Goal: Transaction & Acquisition: Purchase product/service

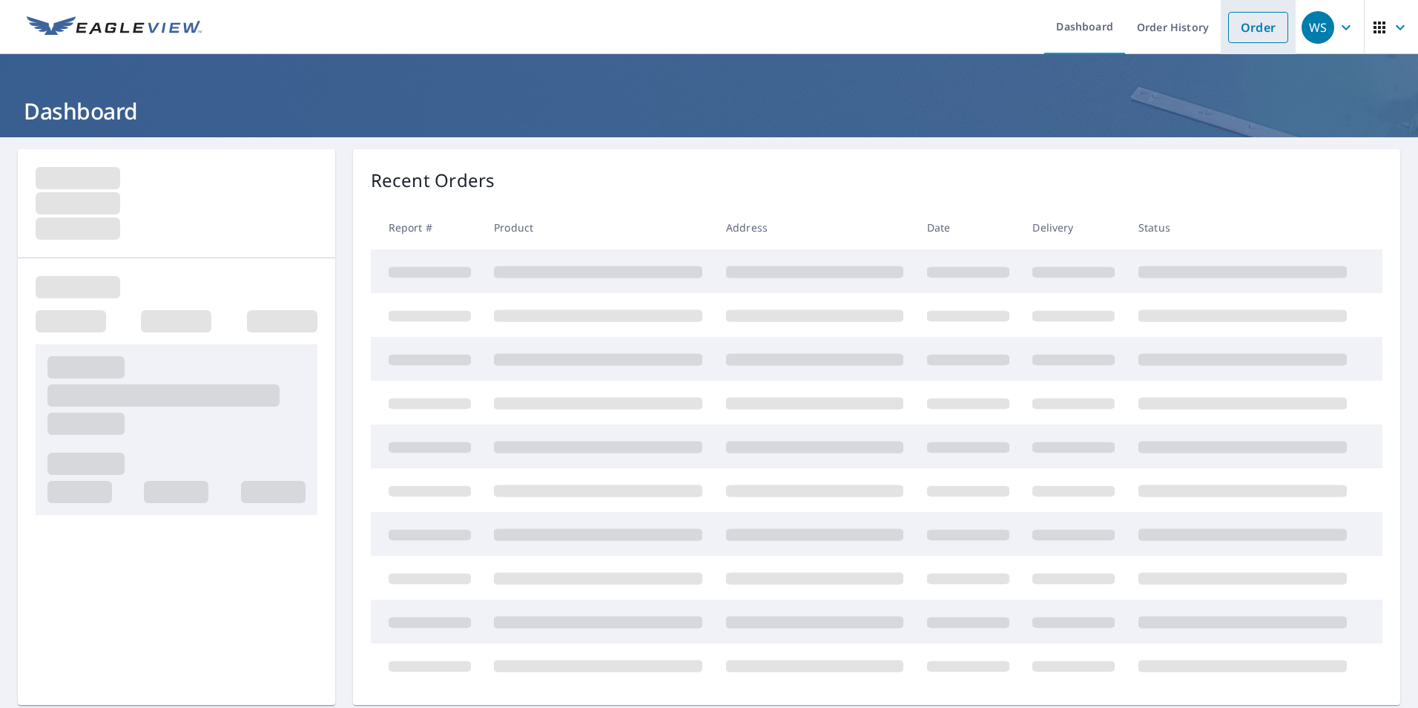
click at [1233, 30] on link "Order" at bounding box center [1258, 27] width 60 height 31
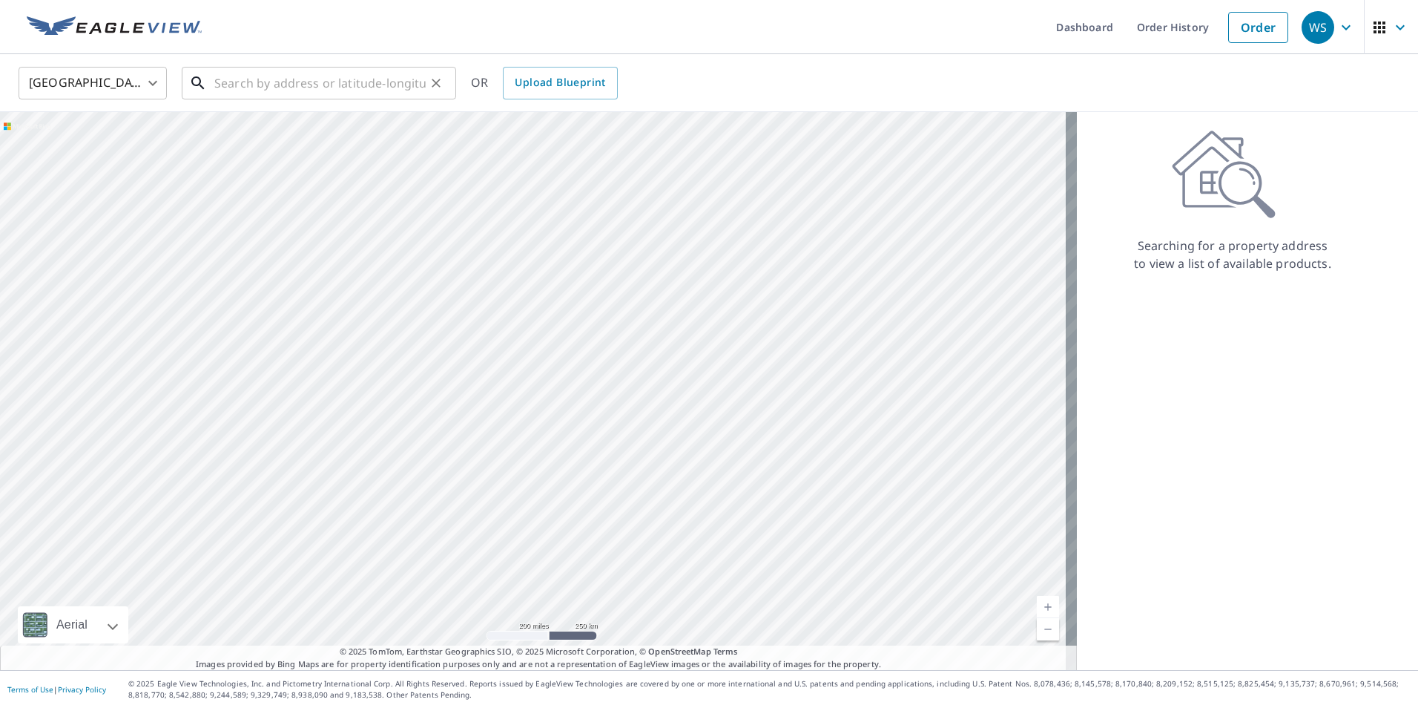
click at [254, 79] on input "text" at bounding box center [319, 83] width 211 height 42
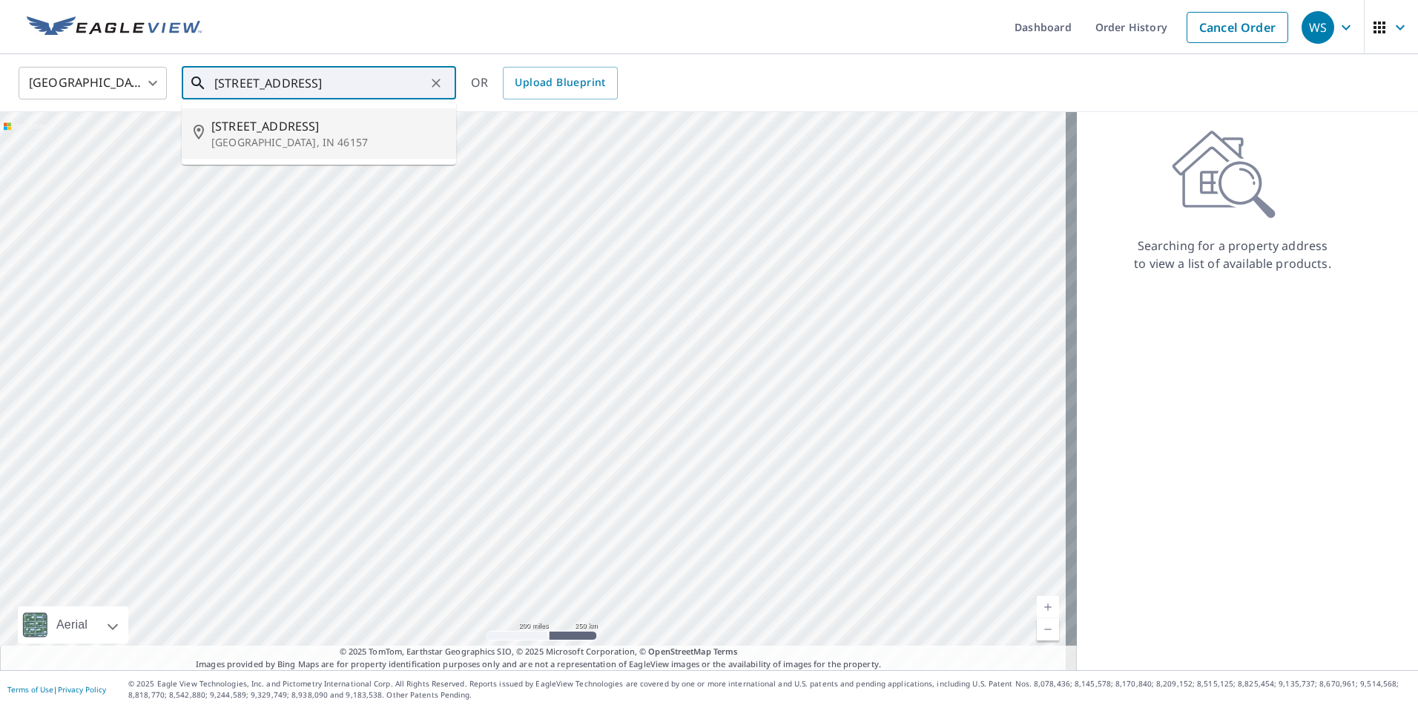
click at [258, 136] on p "[GEOGRAPHIC_DATA], IN 46157" at bounding box center [327, 142] width 233 height 15
type input "[STREET_ADDRESS]"
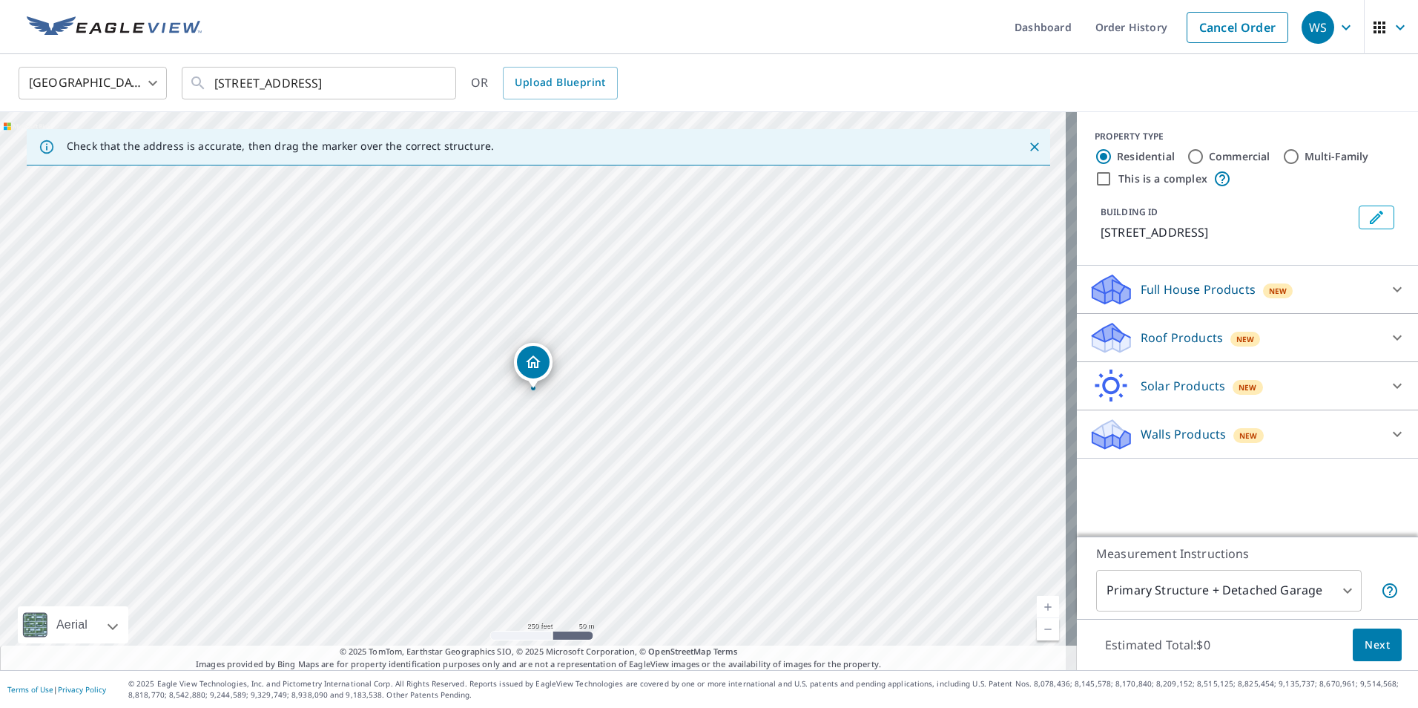
click at [1150, 325] on div "Roof Products New" at bounding box center [1234, 337] width 291 height 35
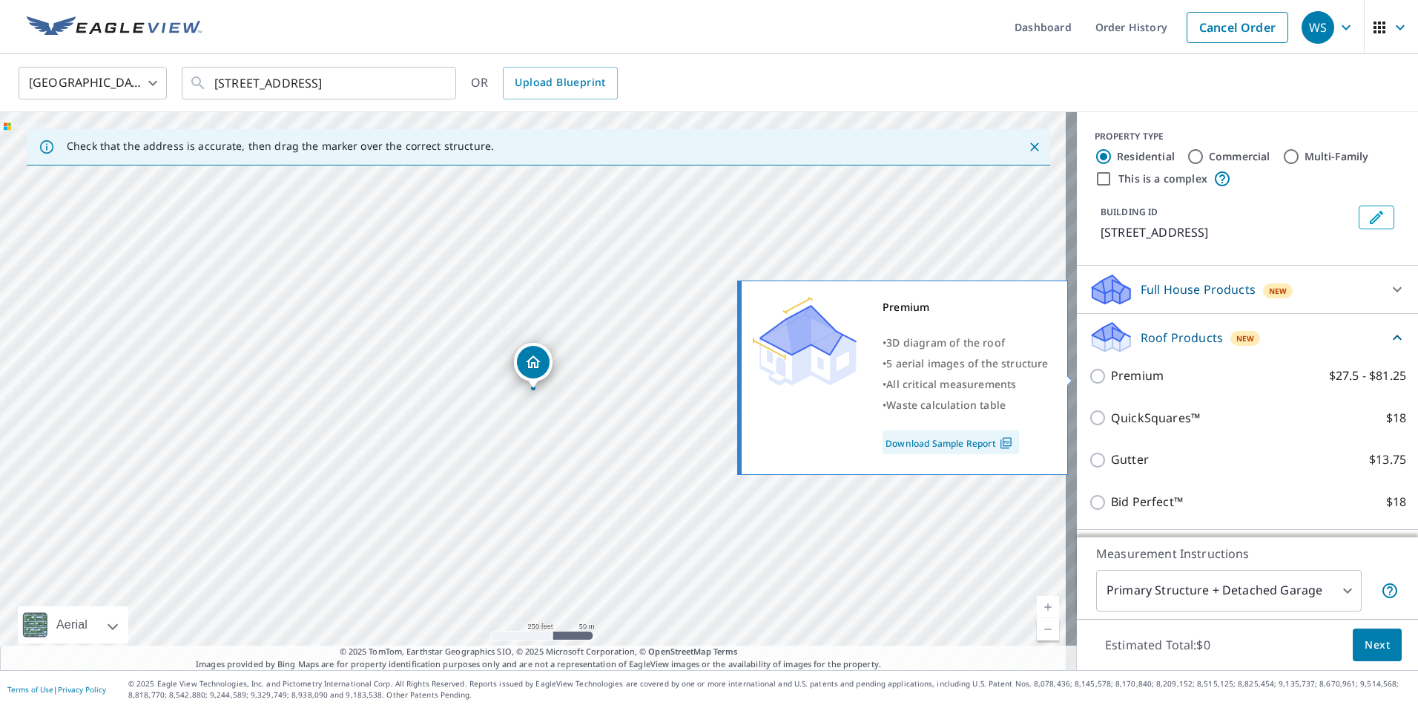
click at [1155, 374] on label "Premium $27.5 - $81.25" at bounding box center [1258, 375] width 295 height 19
click at [1111, 374] on input "Premium $27.5 - $81.25" at bounding box center [1100, 376] width 22 height 18
checkbox input "true"
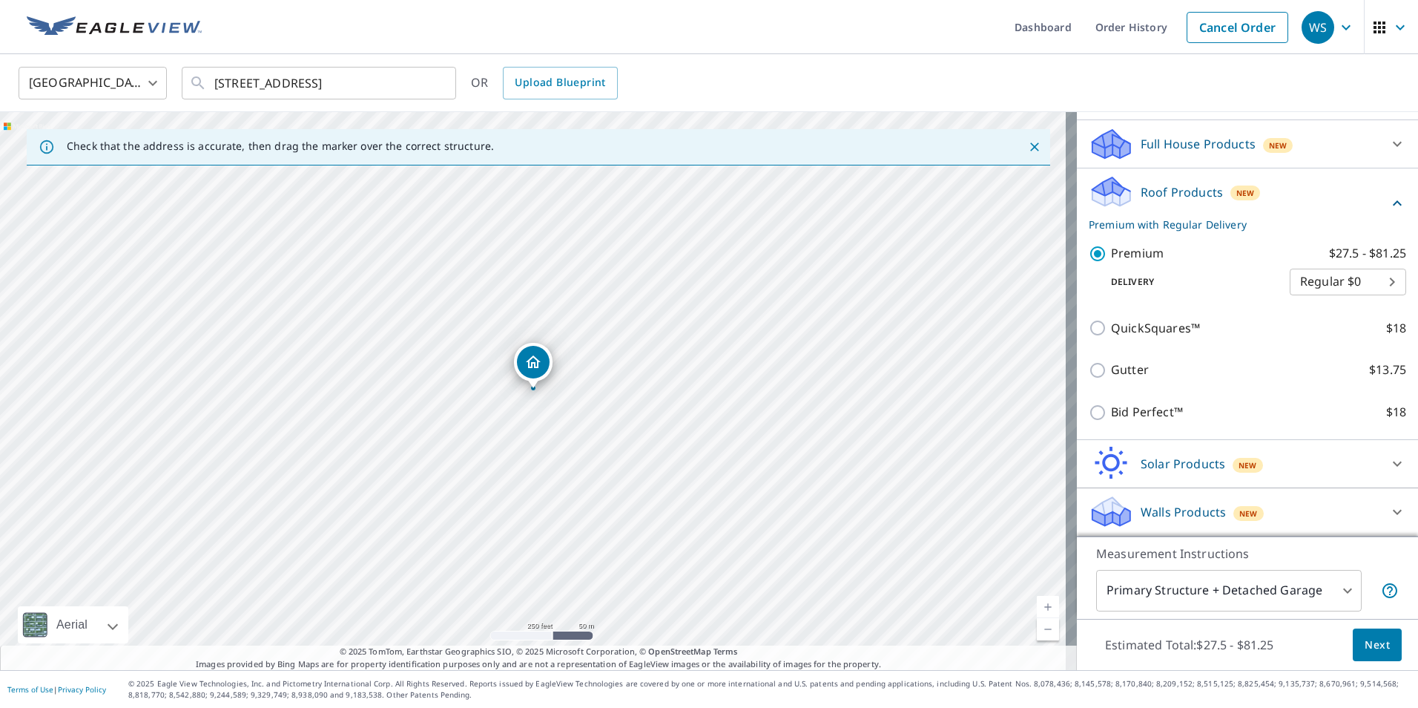
click at [1294, 180] on div "Roof Products New Premium with Regular Delivery" at bounding box center [1239, 203] width 300 height 58
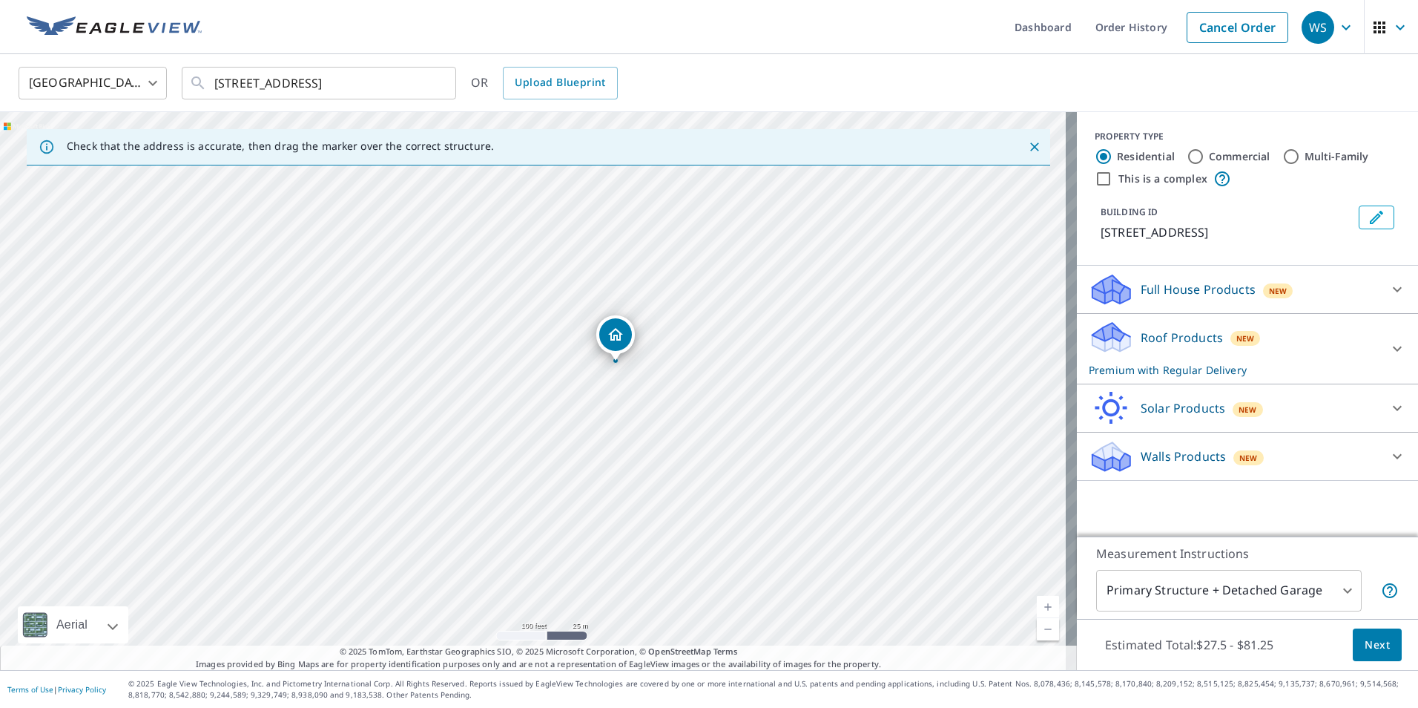
drag, startPoint x: 662, startPoint y: 326, endPoint x: 645, endPoint y: 387, distance: 64.1
click at [663, 356] on div "[STREET_ADDRESS]" at bounding box center [538, 391] width 1077 height 558
drag, startPoint x: 556, startPoint y: 334, endPoint x: 495, endPoint y: 444, distance: 126.1
click at [495, 444] on div "[STREET_ADDRESS]" at bounding box center [538, 391] width 1077 height 558
click at [1335, 329] on div "Roof Products New Premium with Regular Delivery" at bounding box center [1234, 349] width 291 height 58
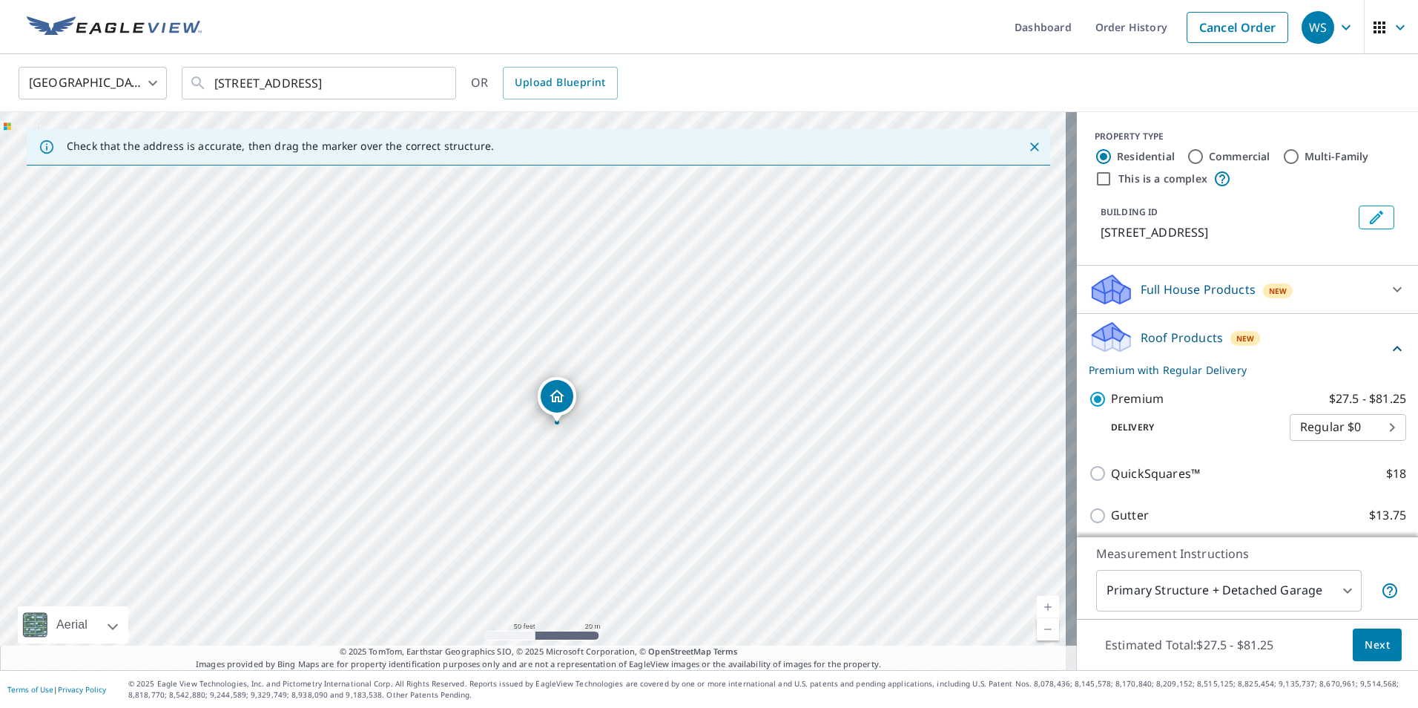
click at [1370, 645] on span "Next" at bounding box center [1377, 645] width 25 height 19
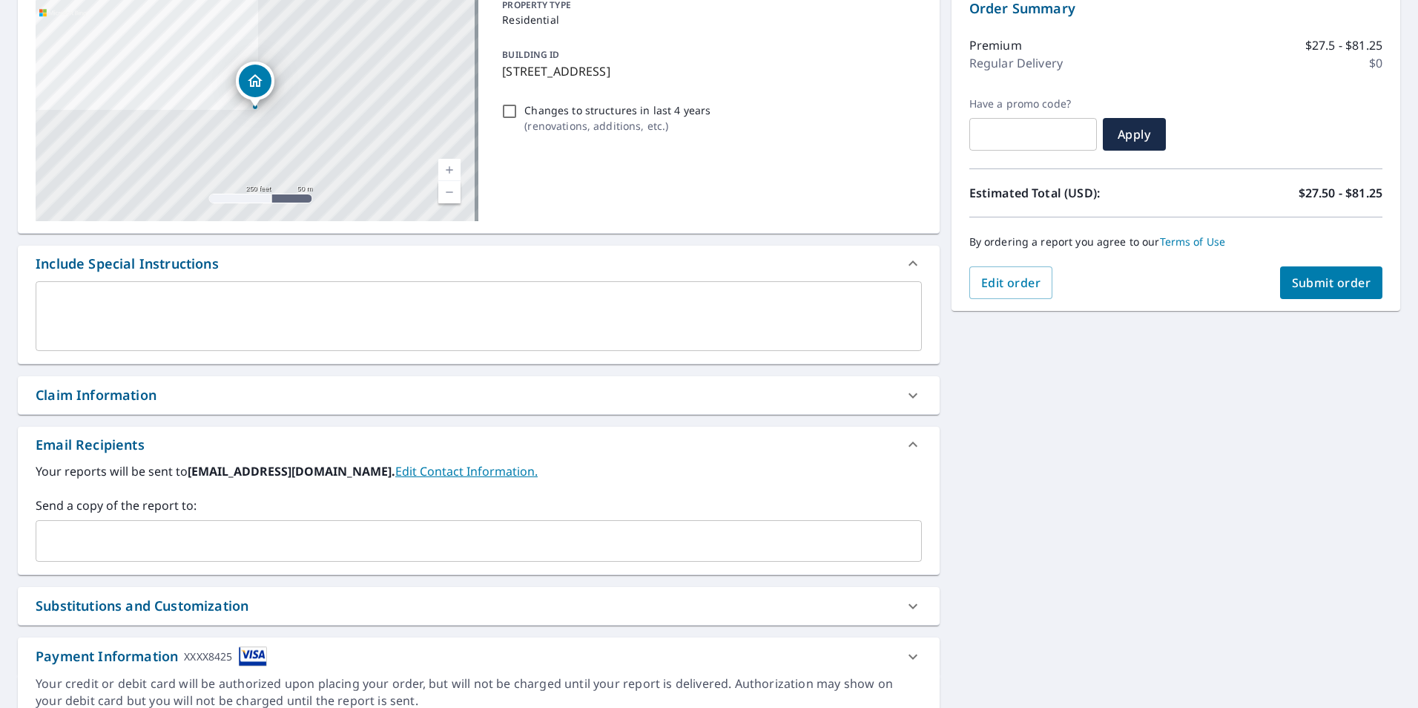
scroll to position [223, 0]
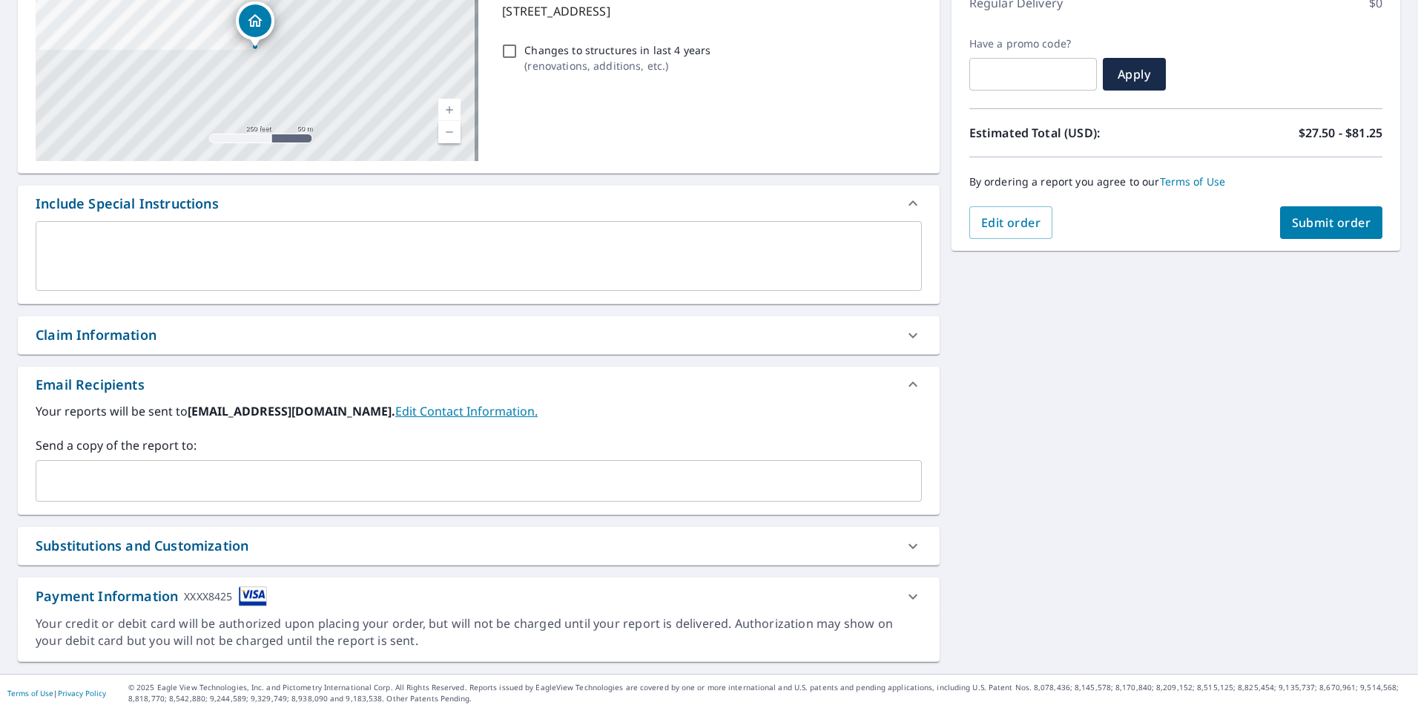
click at [1338, 226] on span "Submit order" at bounding box center [1331, 222] width 79 height 16
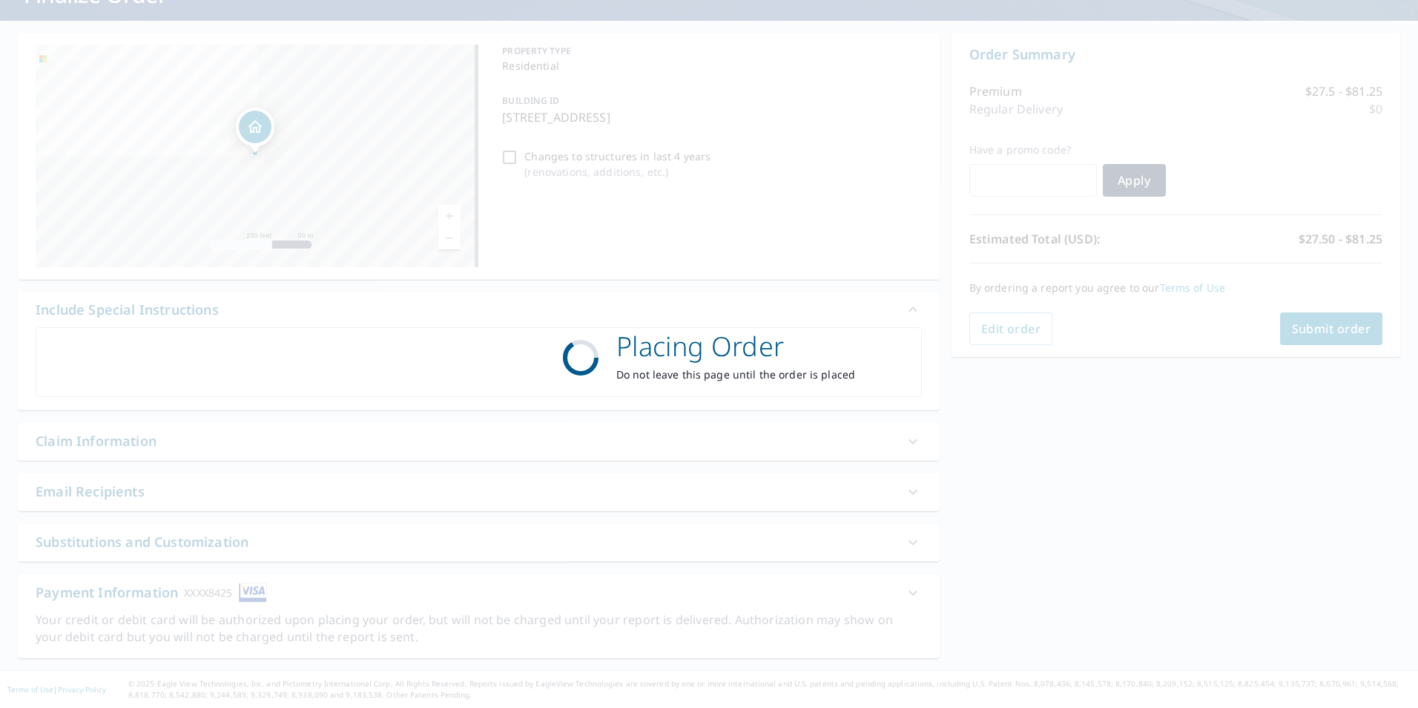
scroll to position [116, 0]
